Goal: Navigation & Orientation: Find specific page/section

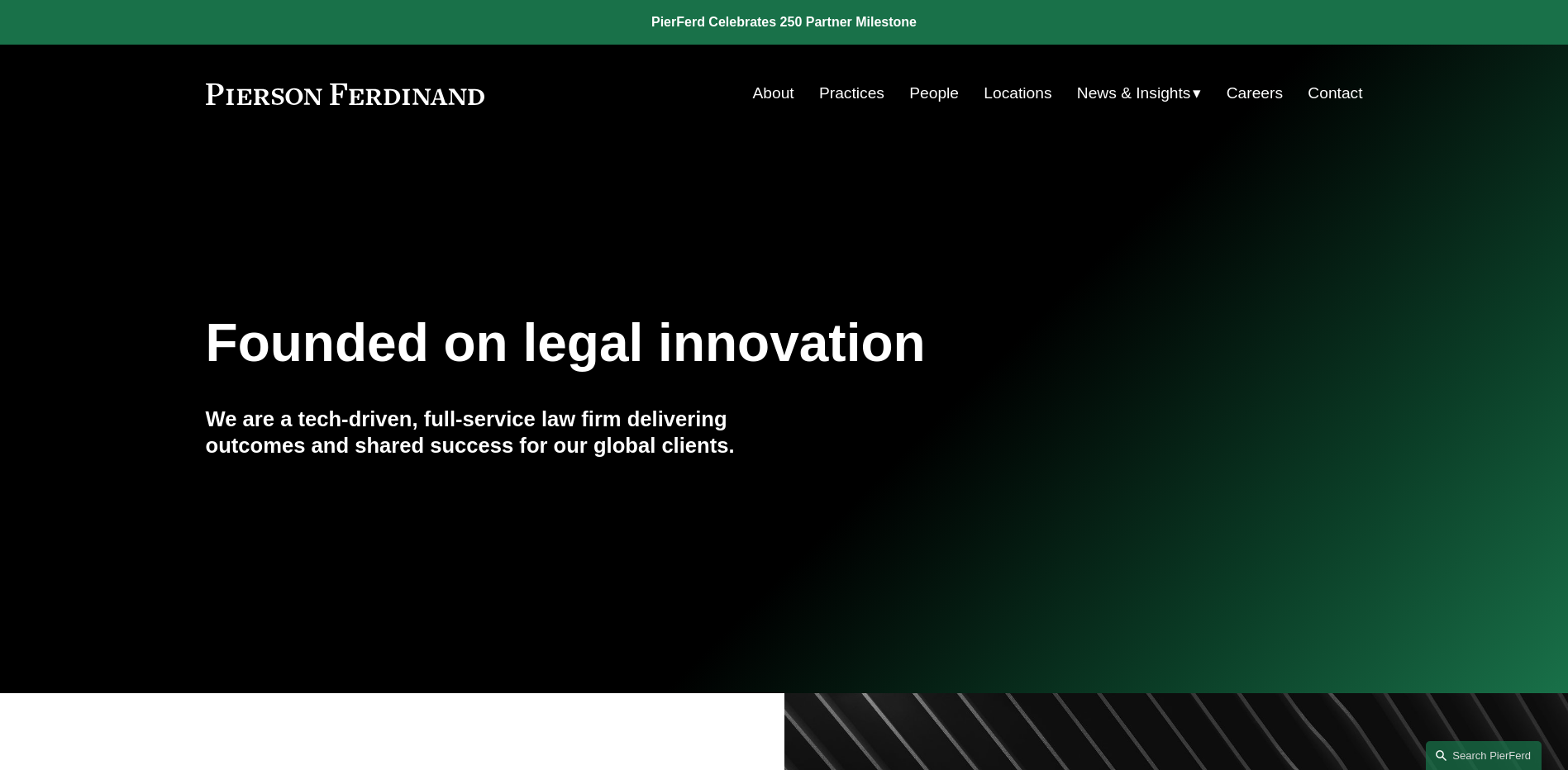
click at [938, 100] on link "People" at bounding box center [934, 93] width 50 height 32
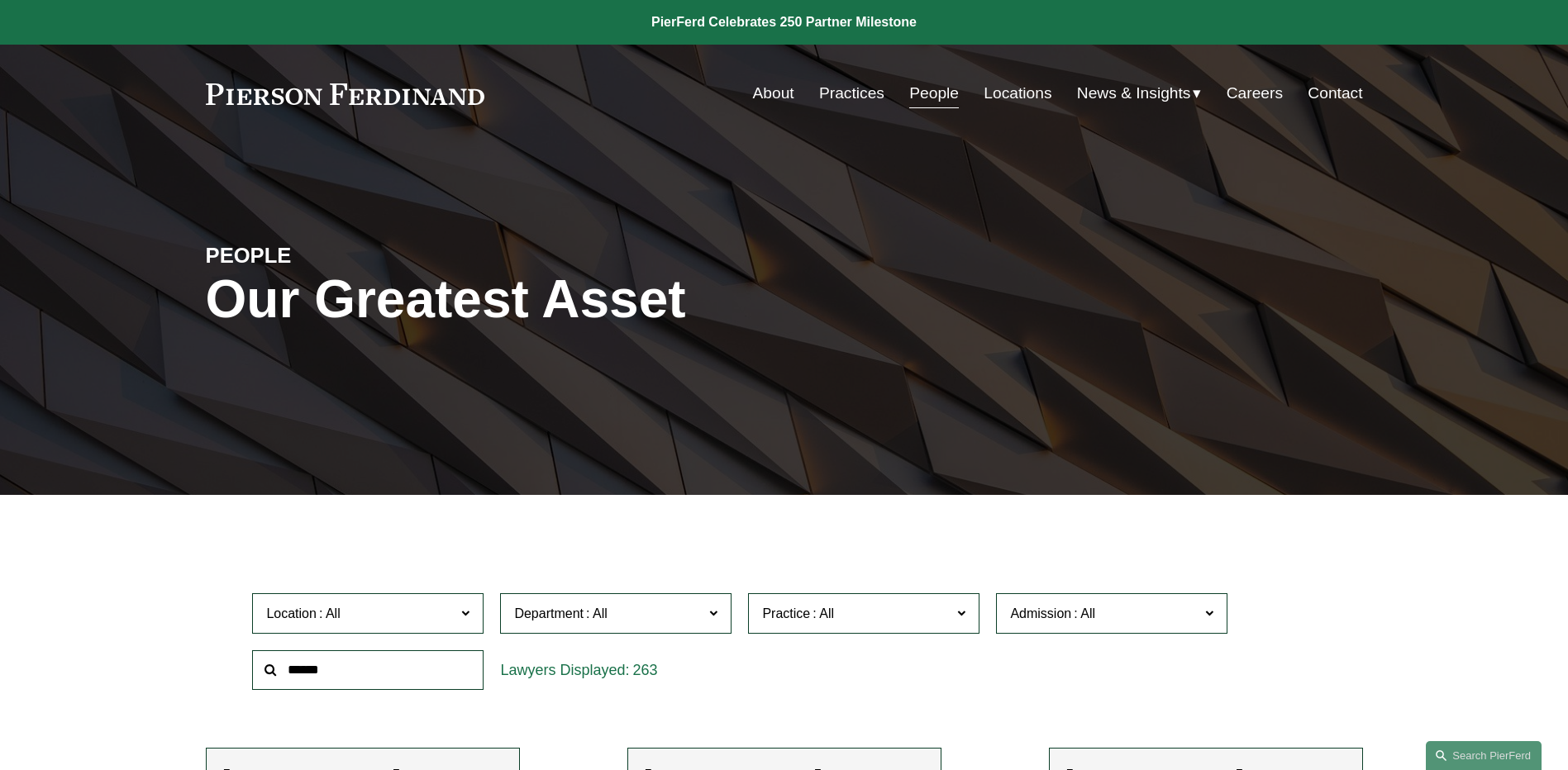
click at [0, 0] on span "News" at bounding box center [0, 0] width 0 height 0
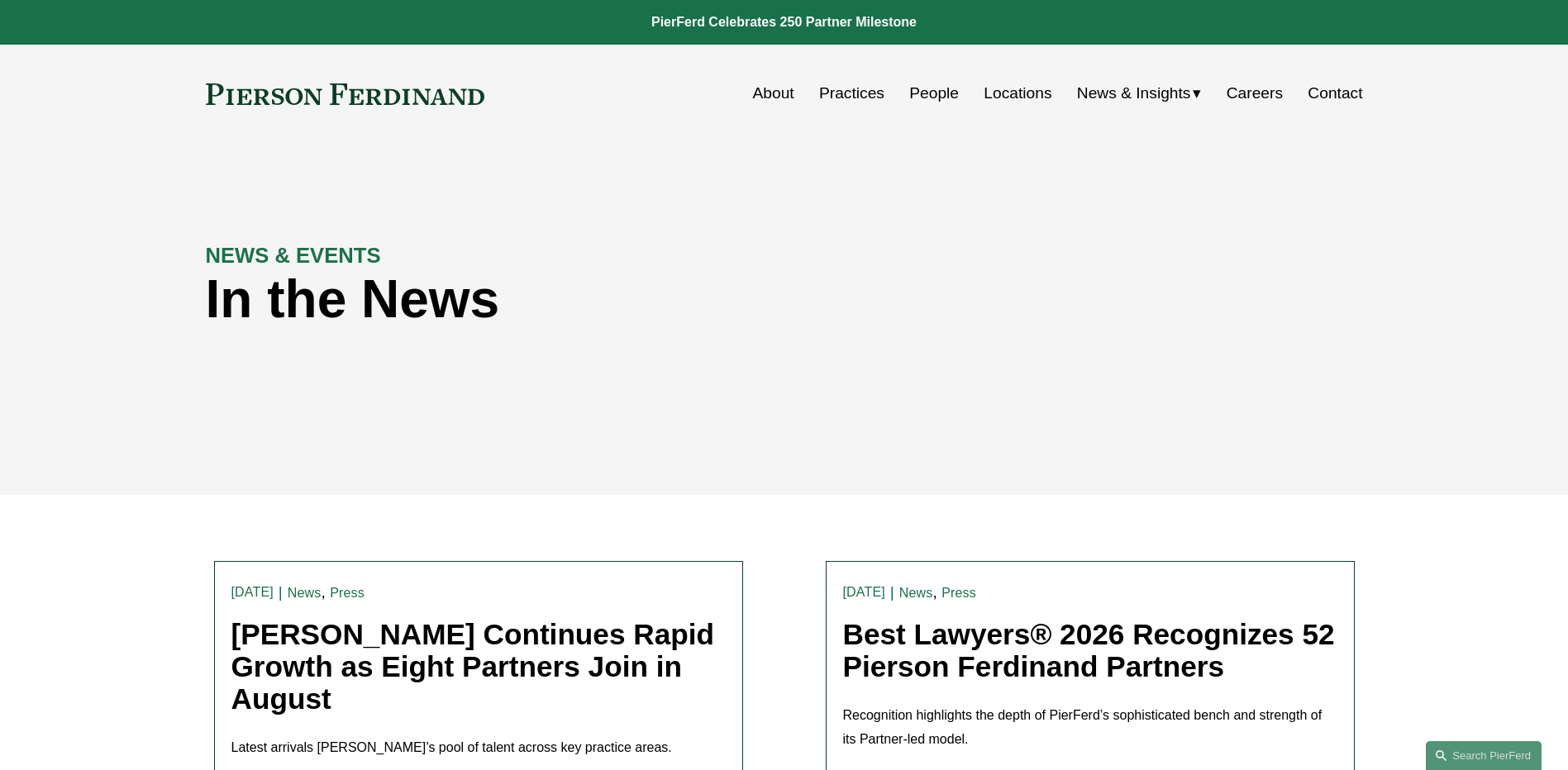
click at [922, 91] on link "People" at bounding box center [934, 93] width 50 height 32
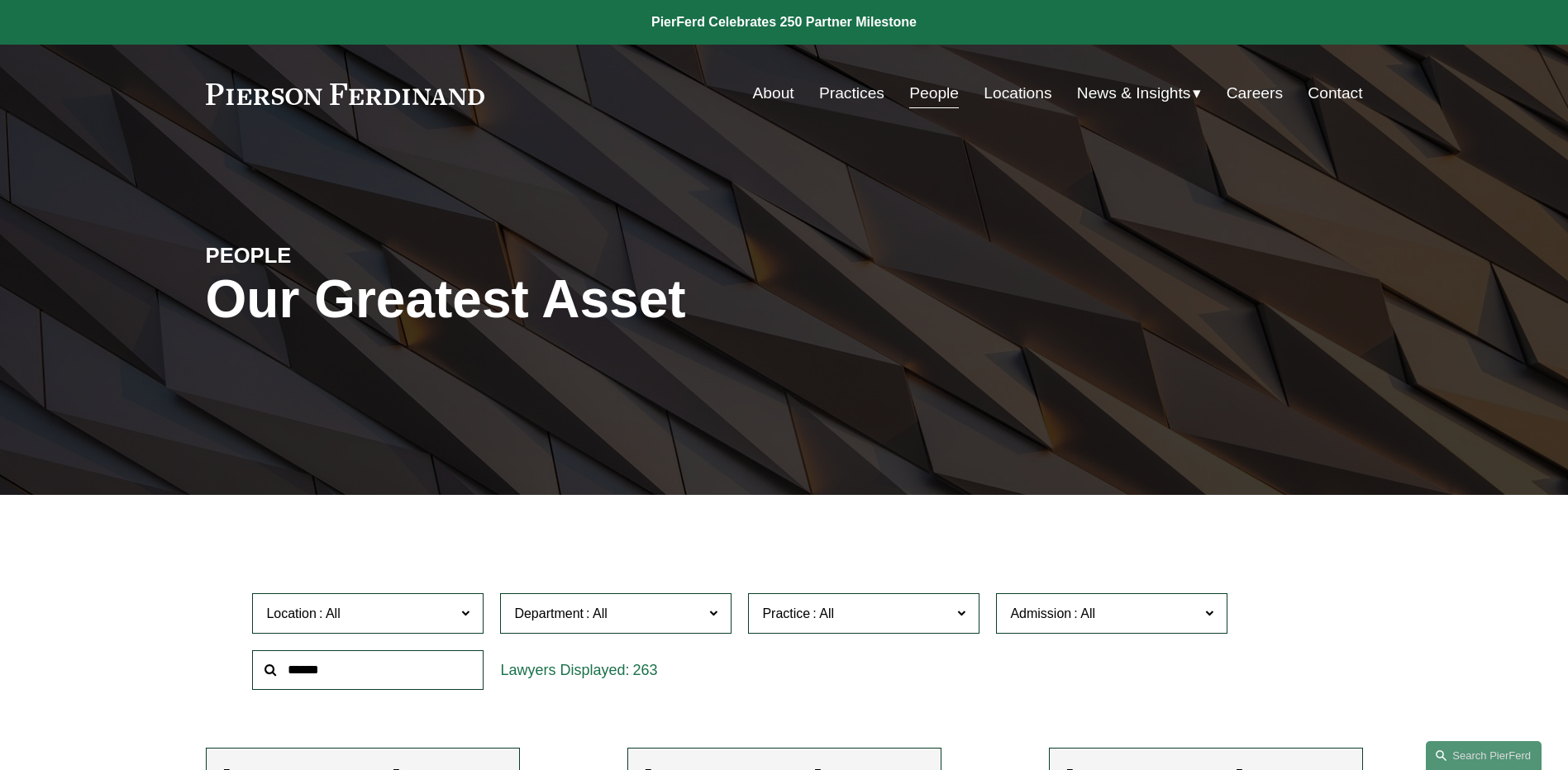
click at [0, 0] on span "News" at bounding box center [0, 0] width 0 height 0
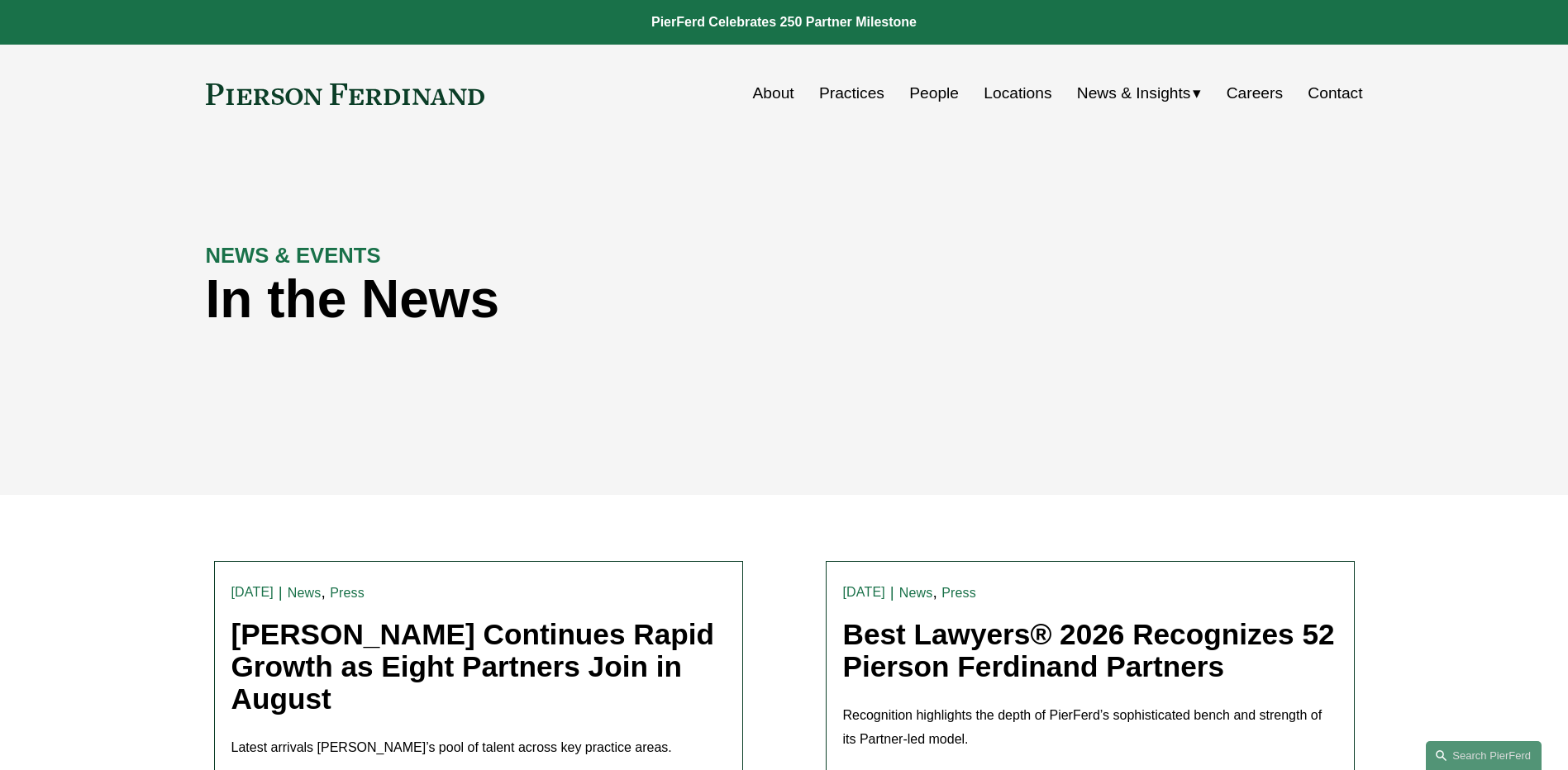
click at [0, 0] on span "Insights" at bounding box center [0, 0] width 0 height 0
